Goal: Transaction & Acquisition: Book appointment/travel/reservation

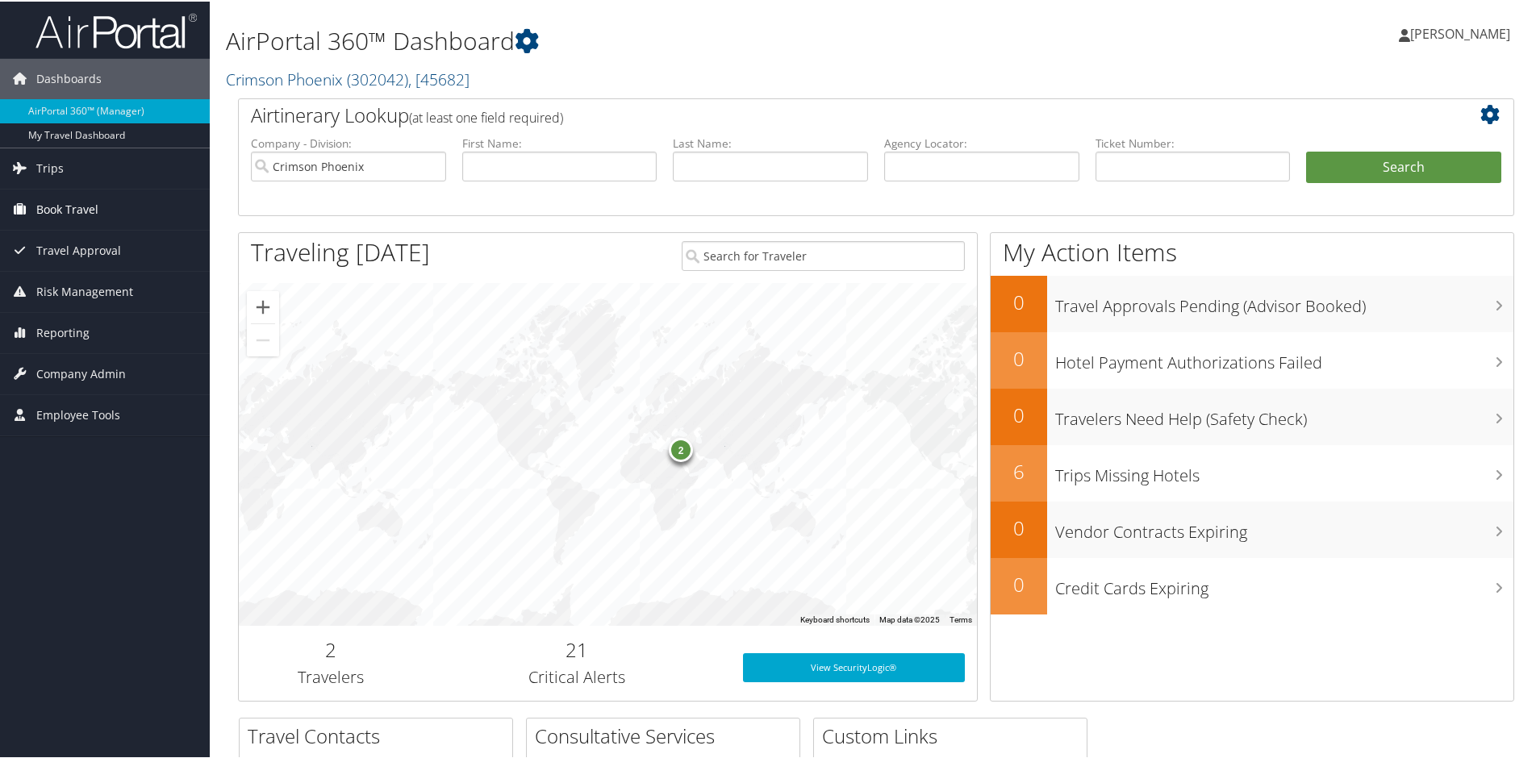
click at [49, 204] on span "Book Travel" at bounding box center [67, 208] width 62 height 40
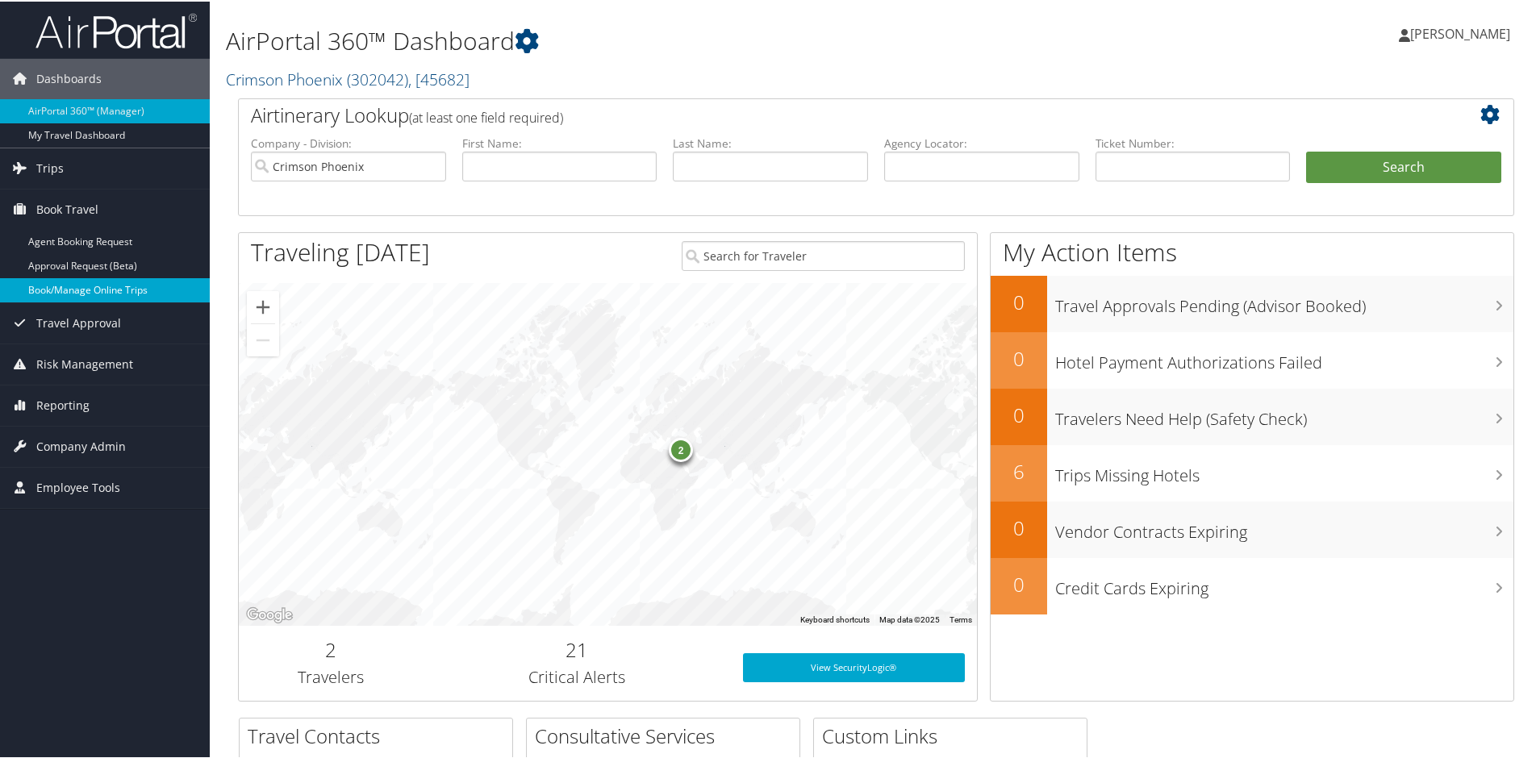
click at [69, 289] on link "Book/Manage Online Trips" at bounding box center [105, 289] width 210 height 24
